Goal: Information Seeking & Learning: Learn about a topic

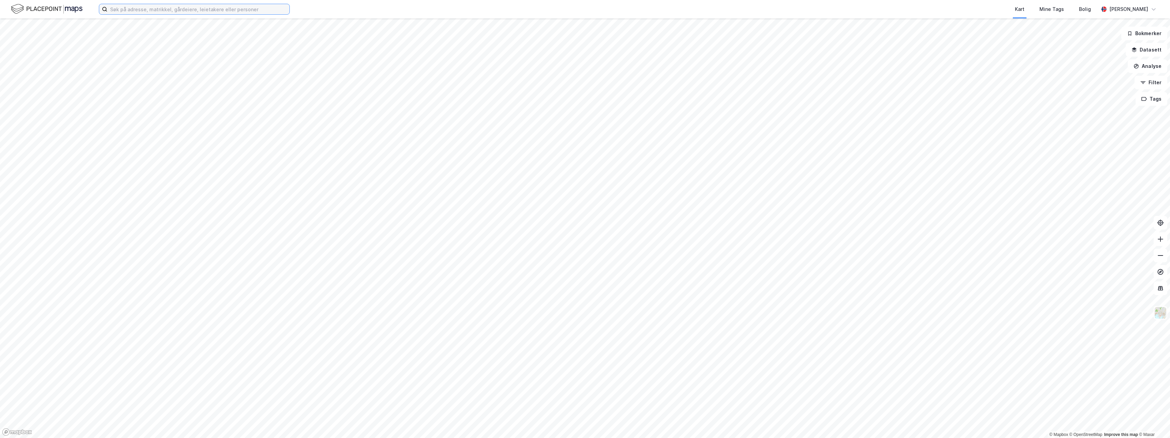
click at [211, 10] on input at bounding box center [198, 9] width 182 height 10
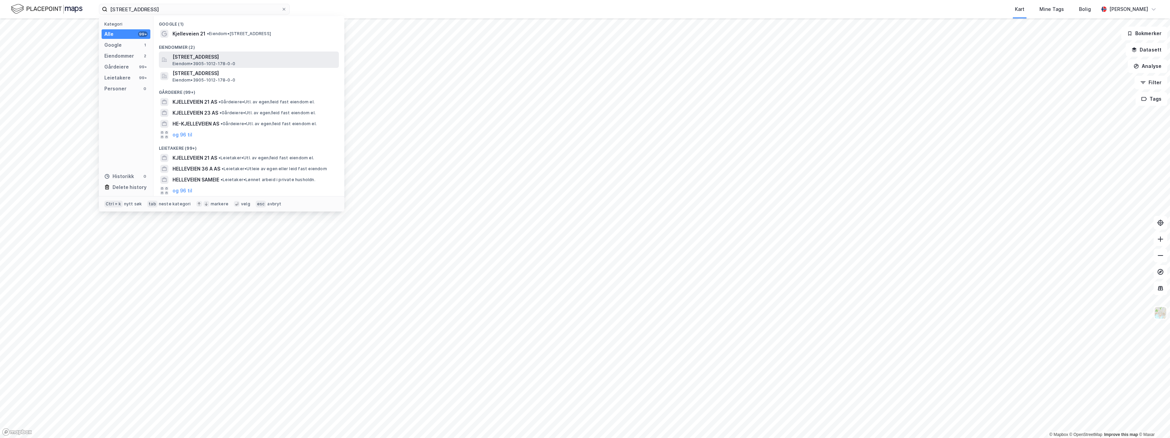
click at [232, 60] on span "[STREET_ADDRESS]" at bounding box center [254, 57] width 164 height 8
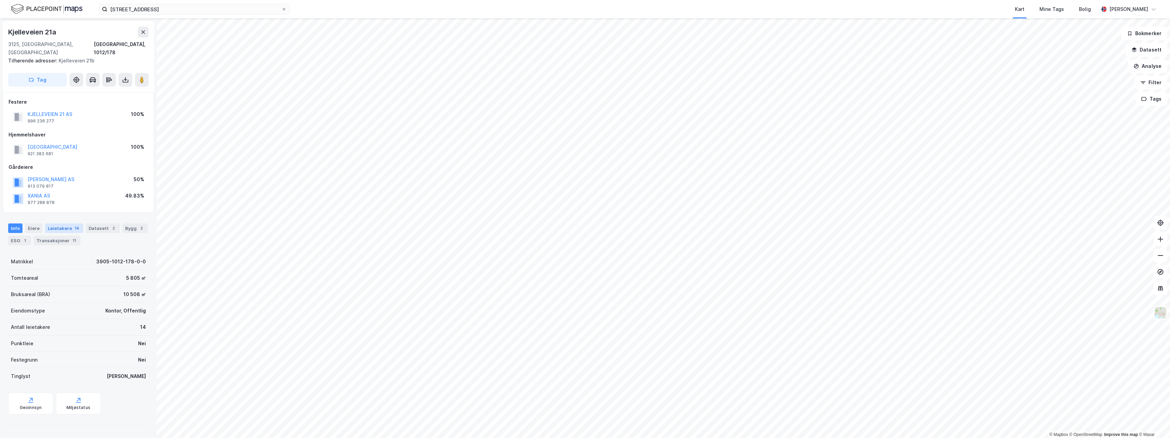
click at [59, 223] on div "Leietakere 14" at bounding box center [64, 228] width 38 height 10
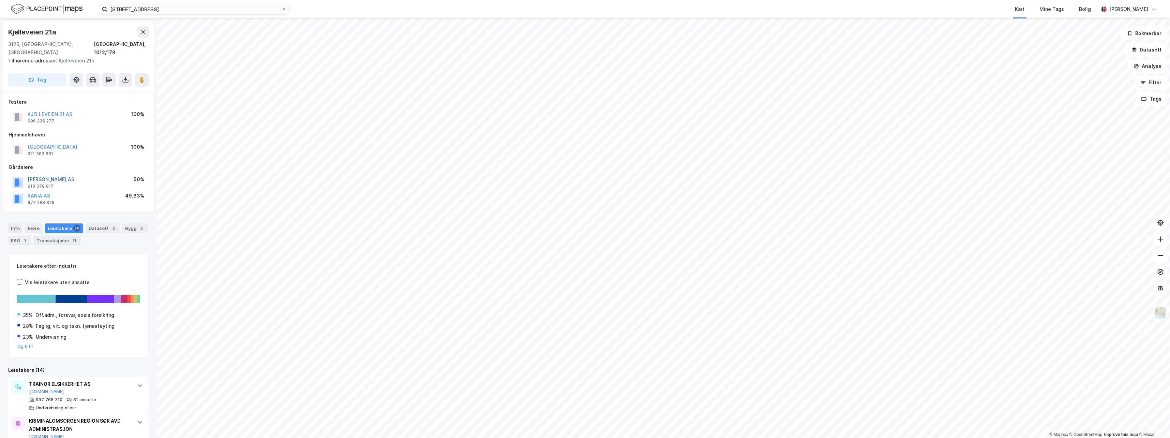
click at [0, 0] on button "[PERSON_NAME] AS" at bounding box center [0, 0] width 0 height 0
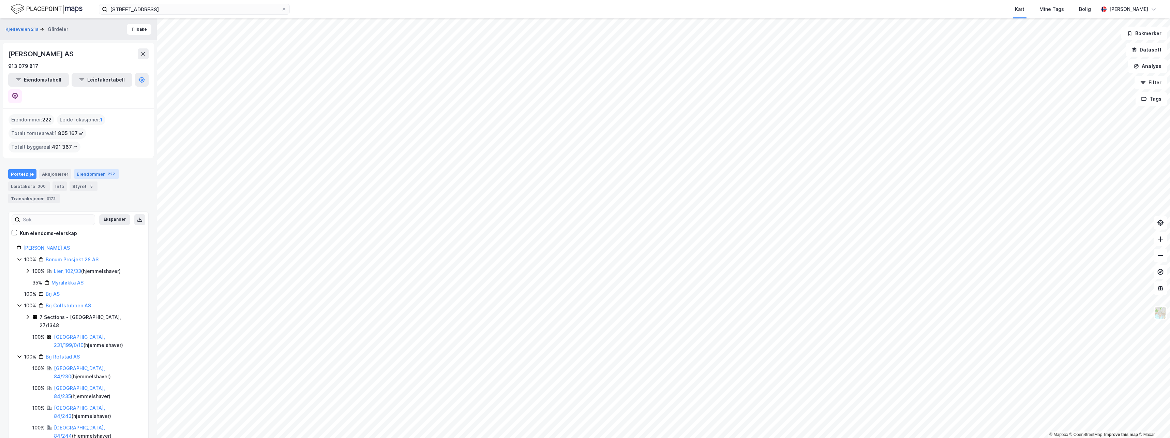
click at [80, 169] on div "Eiendommer 222" at bounding box center [96, 174] width 45 height 10
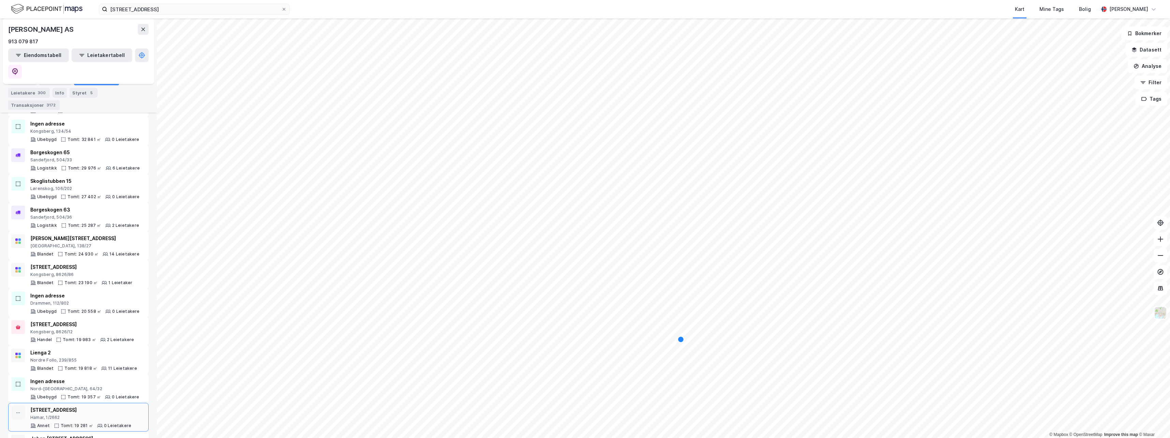
scroll to position [443, 0]
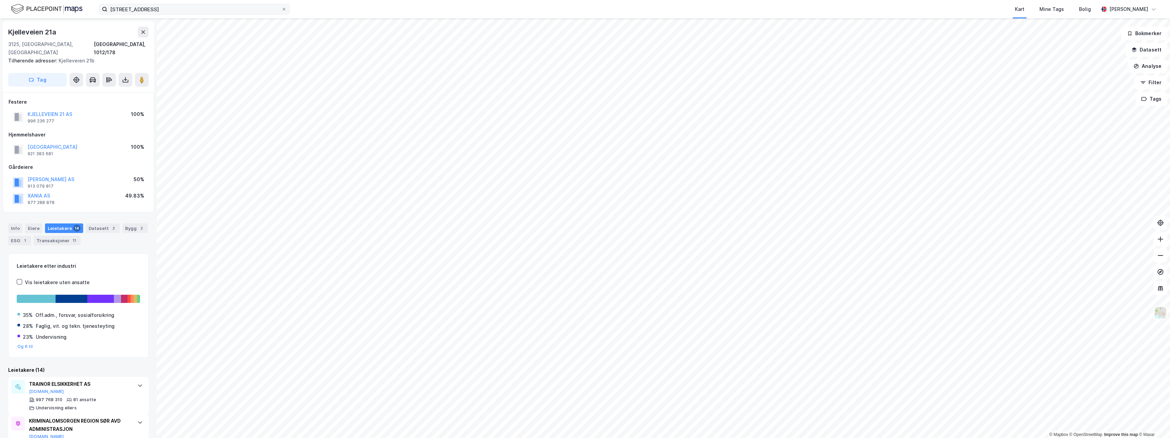
click at [151, 4] on label "[STREET_ADDRESS]" at bounding box center [194, 9] width 191 height 11
click at [151, 4] on input "[STREET_ADDRESS]" at bounding box center [194, 9] width 174 height 10
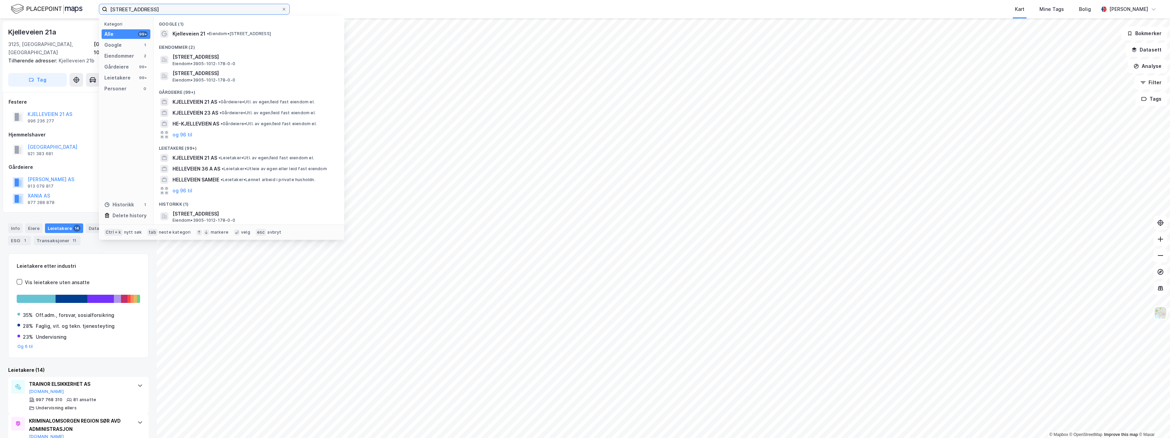
drag, startPoint x: 91, startPoint y: 17, endPoint x: 20, endPoint y: 20, distance: 71.0
click at [45, 20] on div "kjelleveien 21 Kategori Alle 99+ Google 1 Eiendommer 2 Gårdeiere 99+ Leietakere…" at bounding box center [585, 219] width 1170 height 438
type input "f"
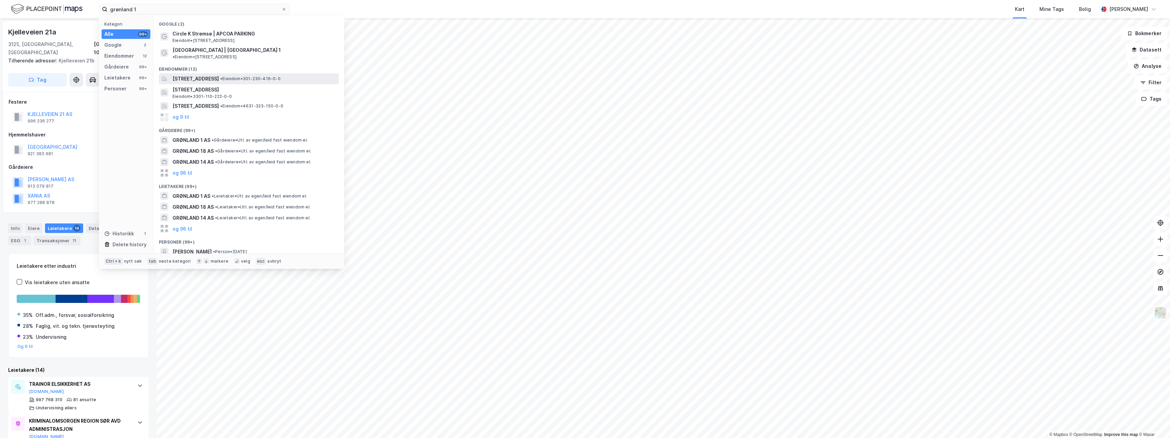
click at [192, 75] on span "[STREET_ADDRESS]" at bounding box center [195, 79] width 46 height 8
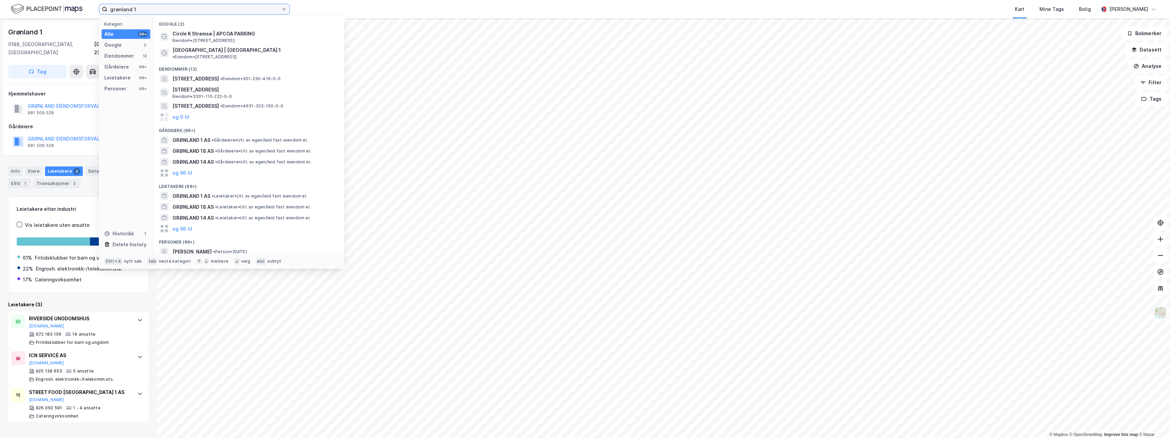
click at [166, 11] on input "grønland 1" at bounding box center [194, 9] width 174 height 10
click at [224, 86] on span "[STREET_ADDRESS]" at bounding box center [254, 90] width 164 height 8
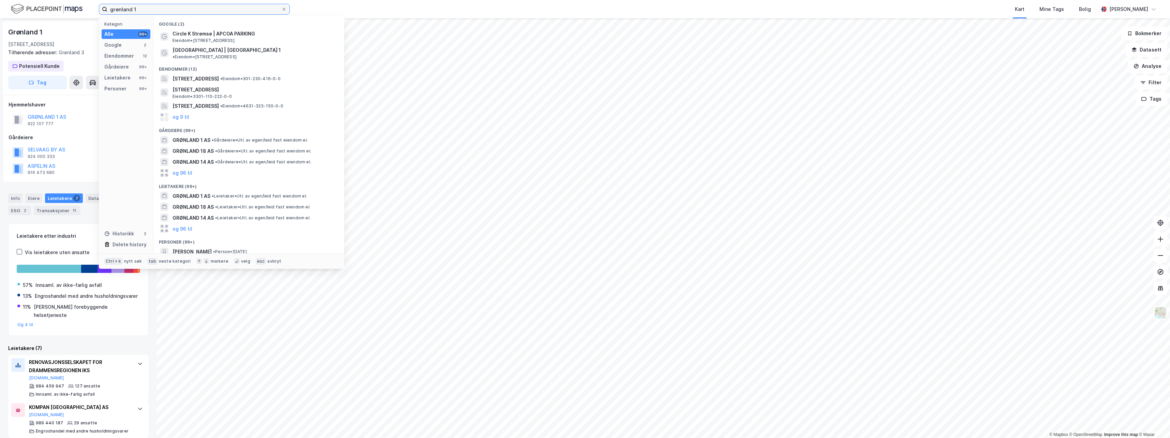
drag, startPoint x: 144, startPoint y: 11, endPoint x: 78, endPoint y: 15, distance: 65.9
click at [78, 15] on div "grønland 1 Kategori Alle 99+ Google 2 Eiendommer 12 Gårdeiere 99+ Leietakere 99…" at bounding box center [585, 9] width 1170 height 18
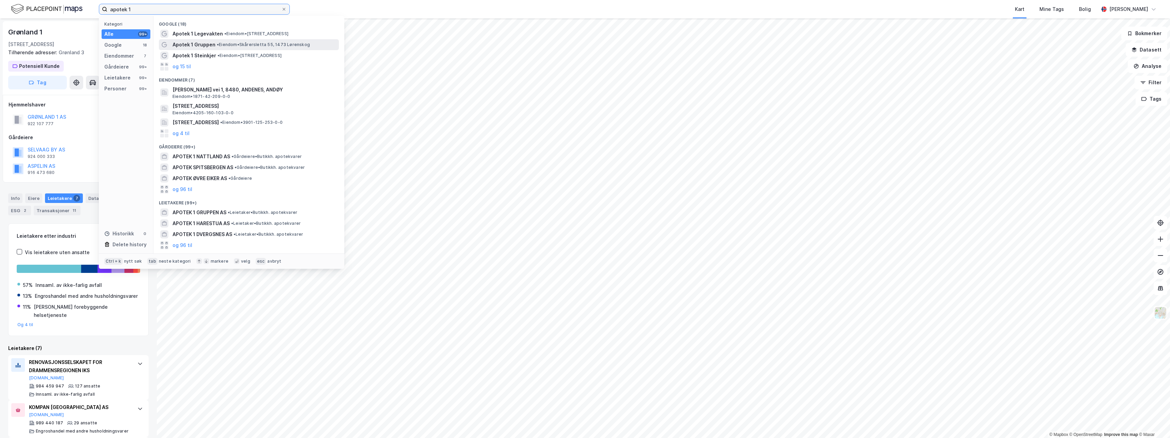
type input "apotek 1"
click at [252, 45] on span "• Eiendom • Skårersletta 55, 1473 Lørenskog" at bounding box center [263, 44] width 93 height 5
